Goal: Task Accomplishment & Management: Manage account settings

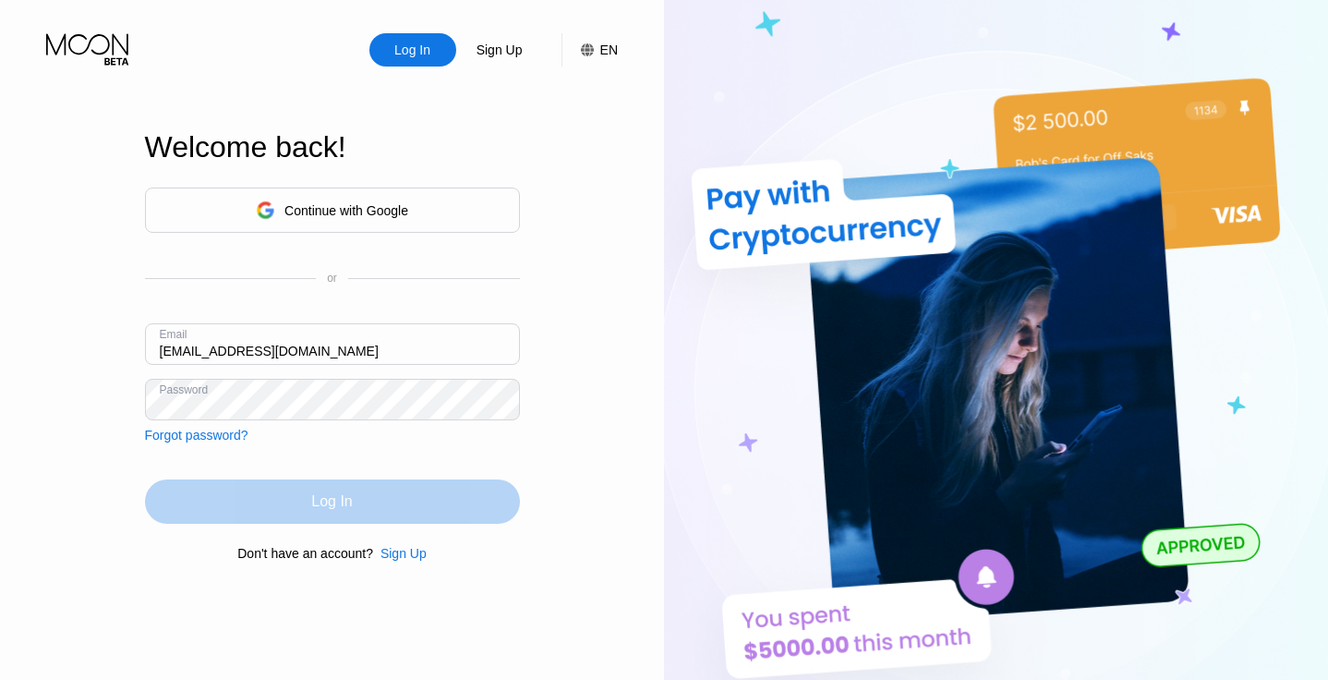
click at [331, 502] on div "Log In" at bounding box center [331, 501] width 41 height 18
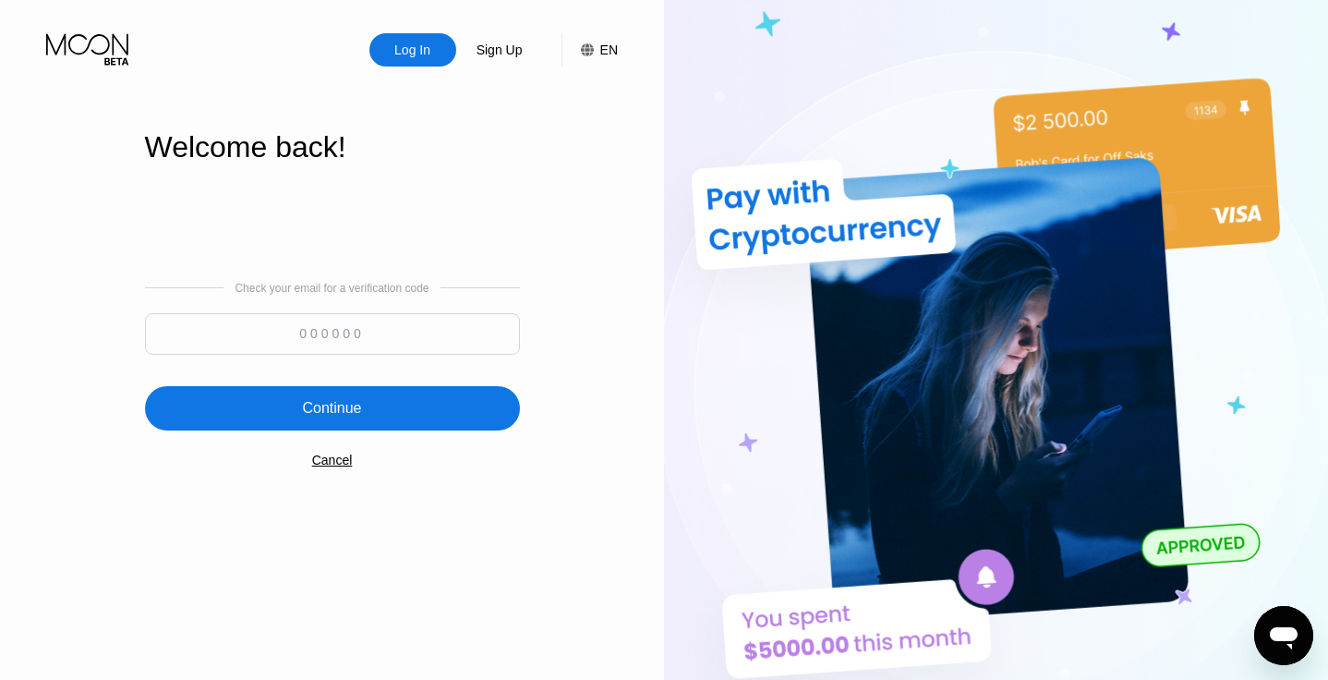
click at [345, 309] on div "Check your email for a verification code" at bounding box center [332, 323] width 375 height 82
click at [351, 333] on input at bounding box center [332, 334] width 375 height 42
paste input "458807"
type input "458807"
click at [364, 413] on div "Continue" at bounding box center [332, 408] width 375 height 44
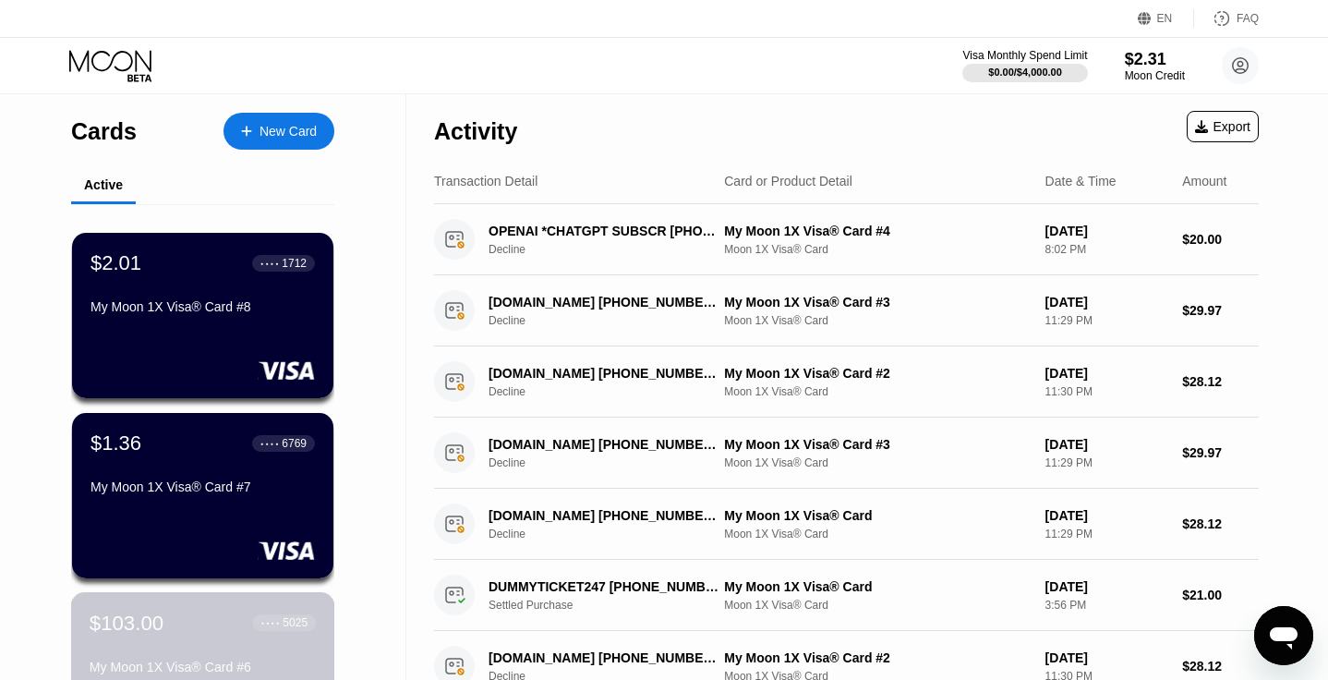
click at [187, 646] on div "$103.00 ● ● ● ● 5025 My Moon 1X Visa® Card #6" at bounding box center [203, 645] width 226 height 71
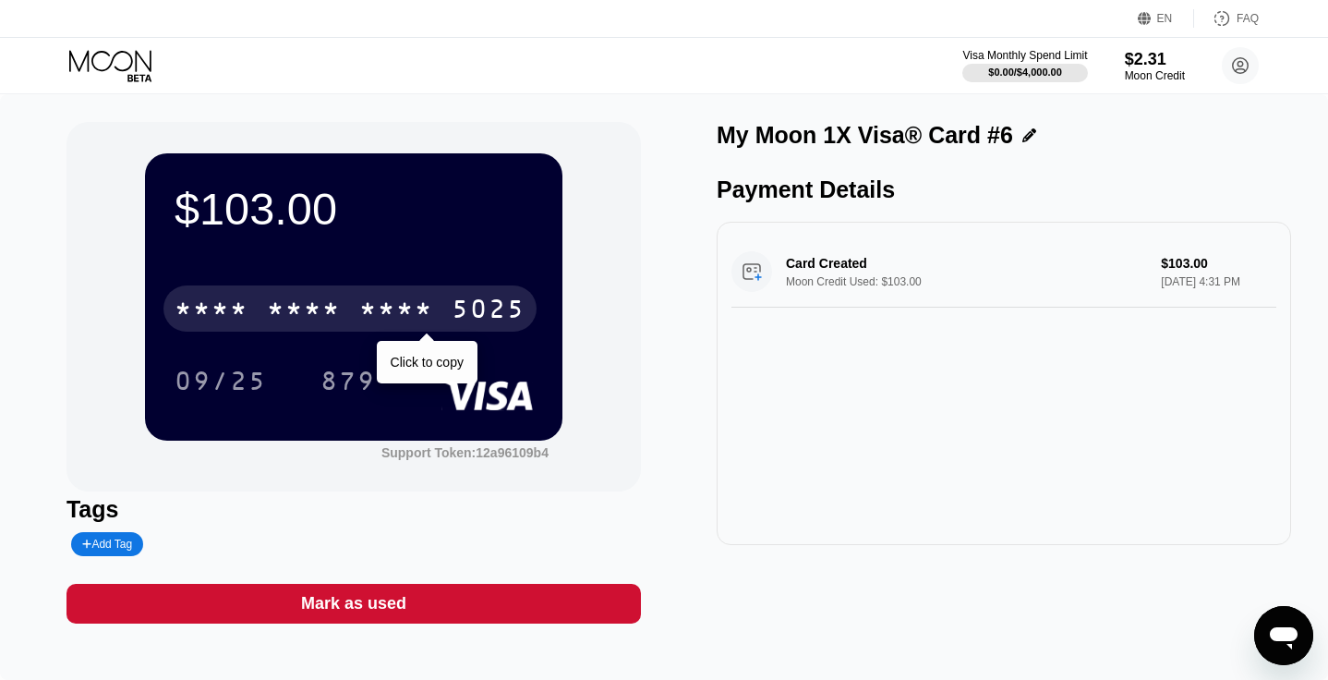
click at [441, 307] on div "* * * * * * * * * * * * 5025" at bounding box center [349, 308] width 373 height 46
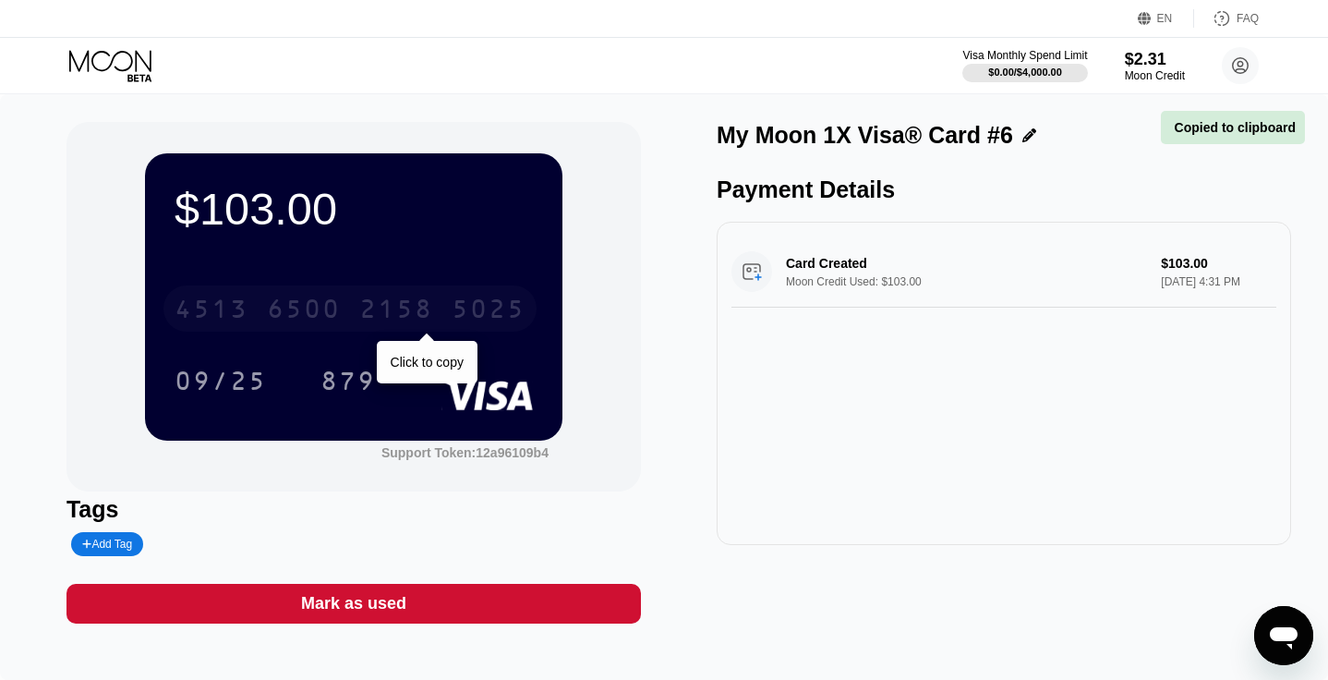
click at [441, 307] on div "4513 6500 2158 5025" at bounding box center [349, 308] width 373 height 46
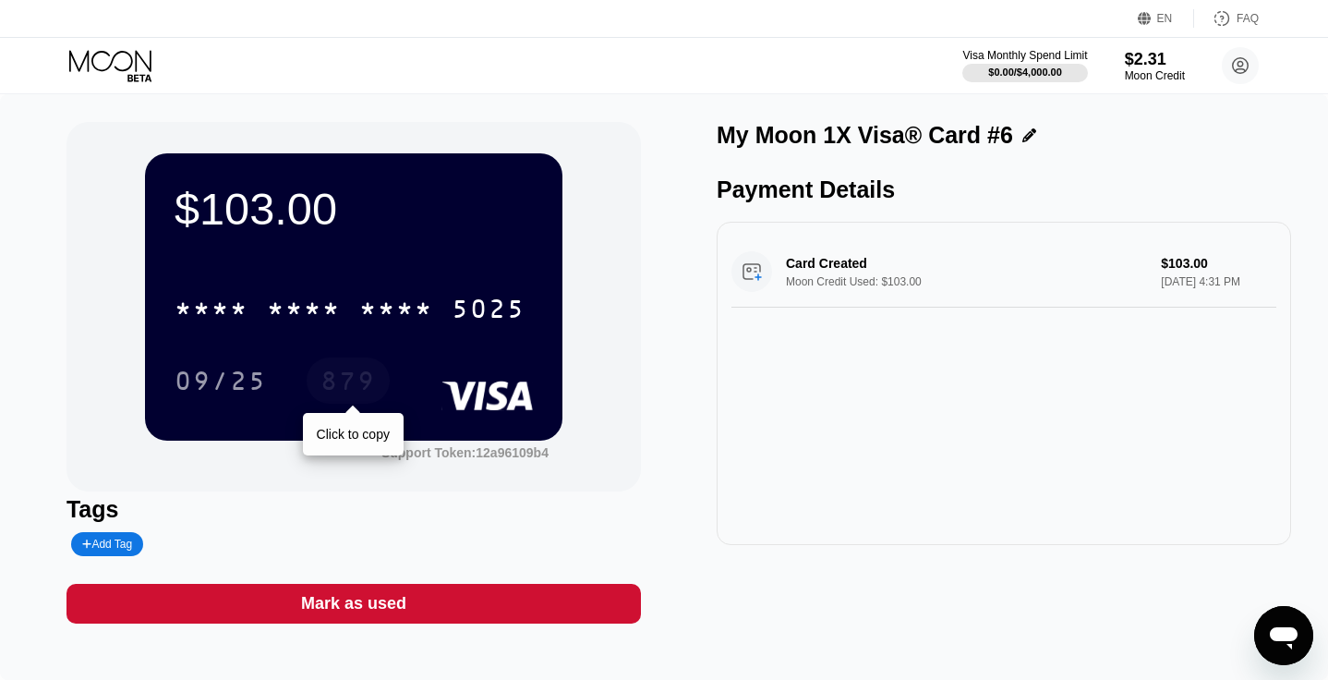
click at [343, 387] on div "879" at bounding box center [347, 383] width 55 height 30
click at [102, 77] on icon at bounding box center [112, 66] width 86 height 32
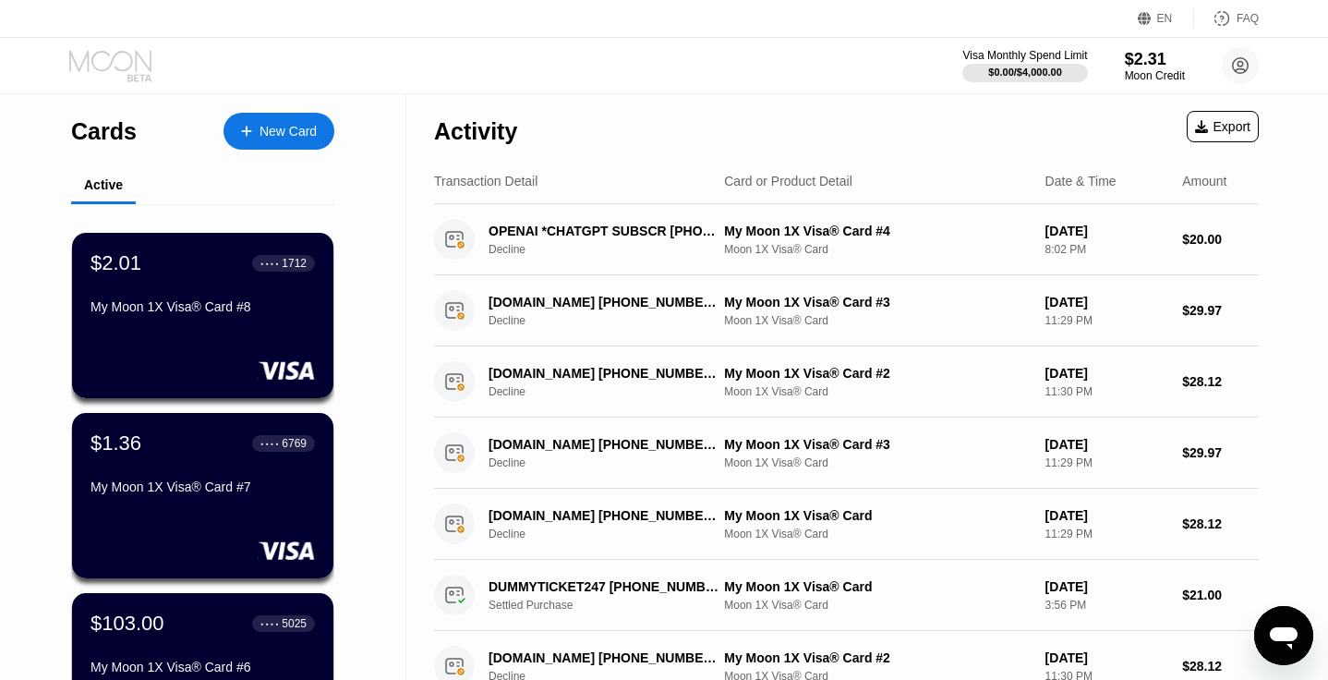
click at [89, 63] on icon at bounding box center [112, 66] width 86 height 32
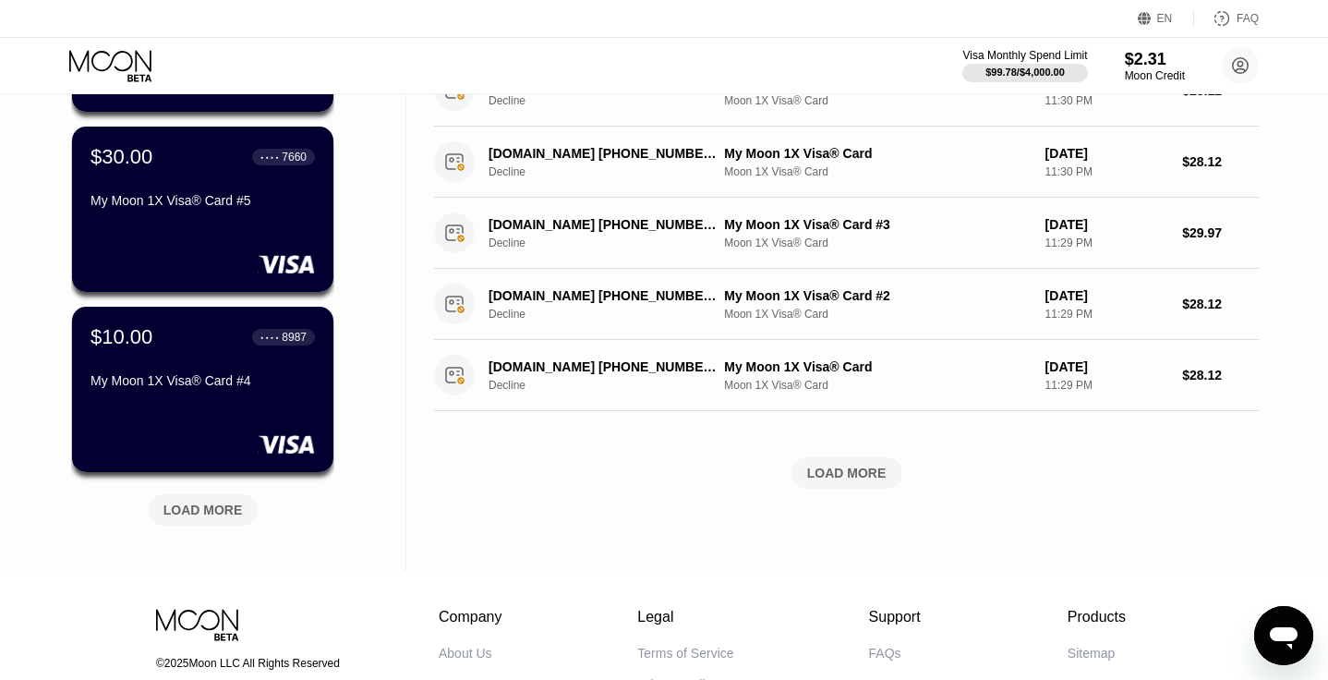
scroll to position [660, 0]
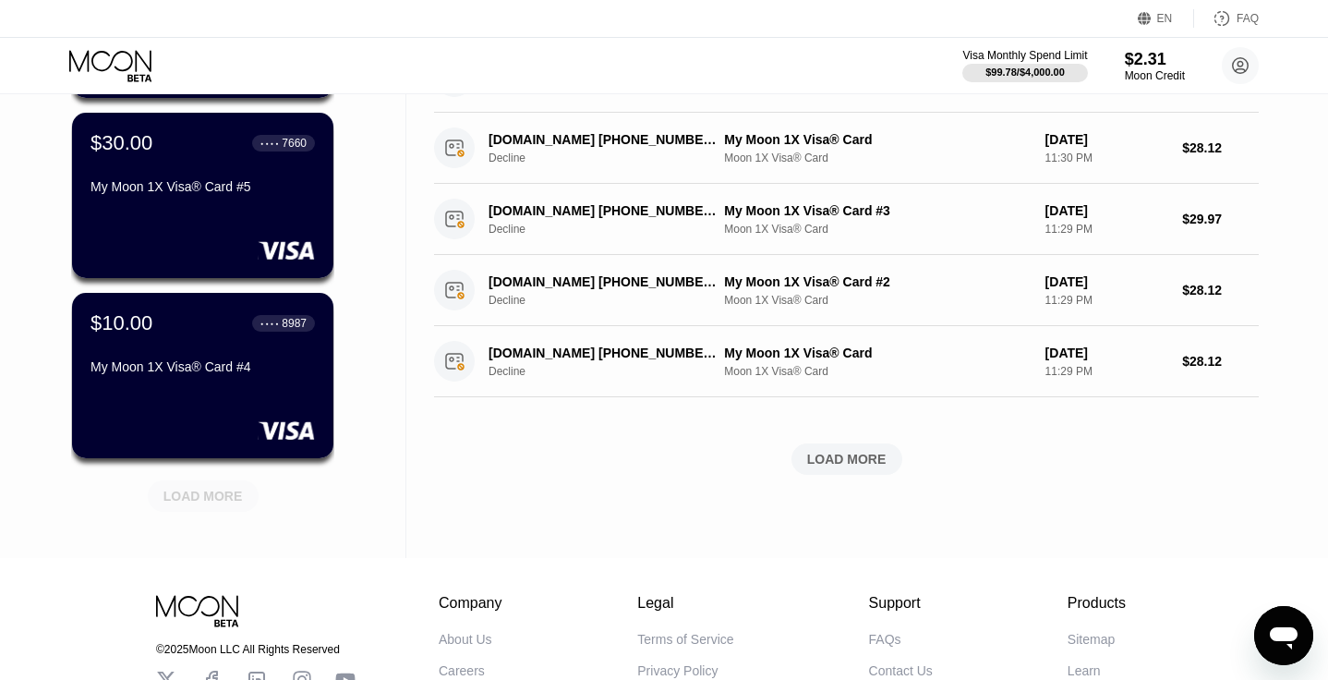
click at [218, 499] on div "LOAD MORE" at bounding box center [202, 496] width 79 height 17
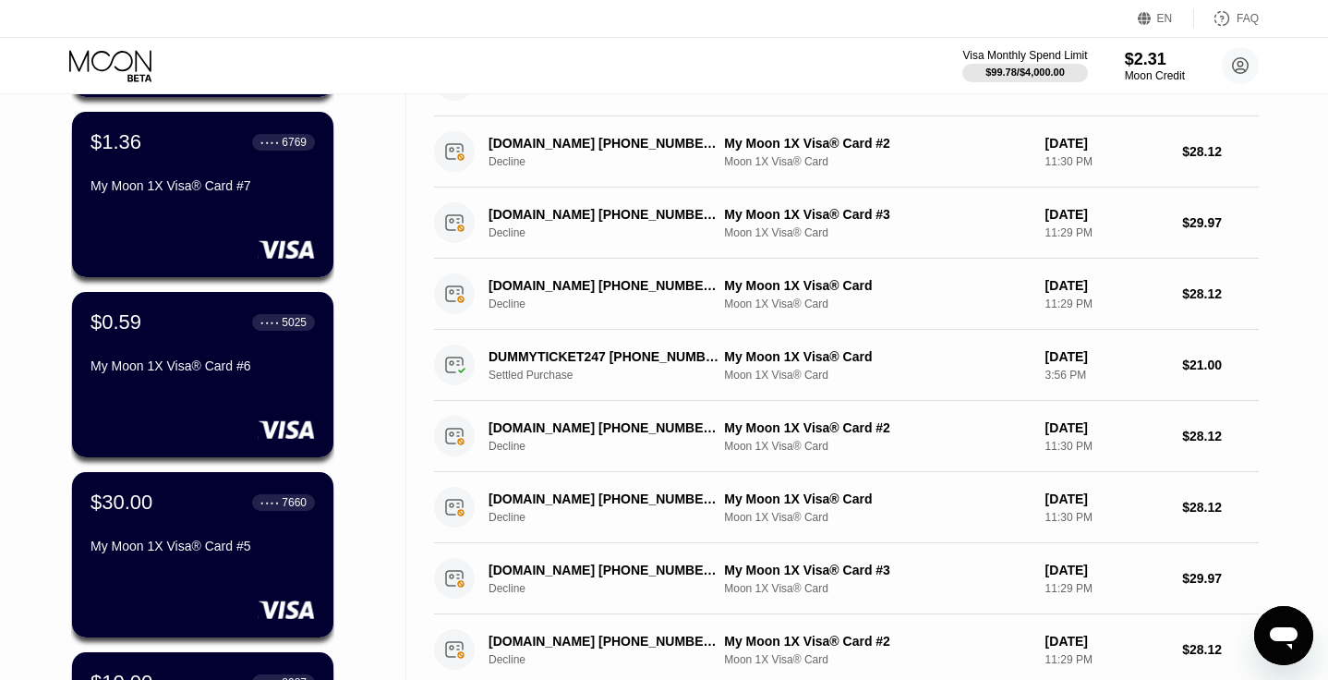
scroll to position [0, 0]
